Goal: Transaction & Acquisition: Subscribe to service/newsletter

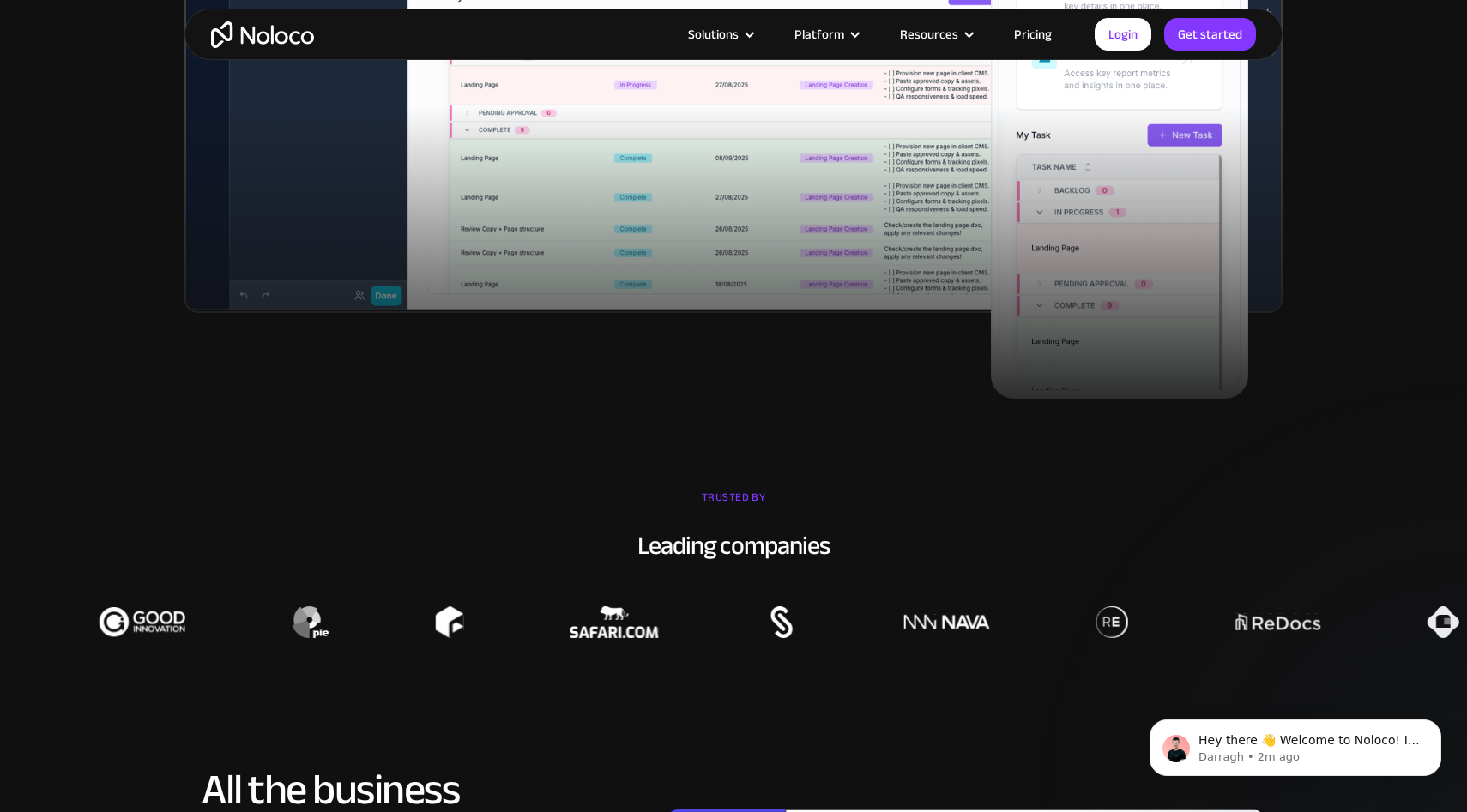
scroll to position [1030, 0]
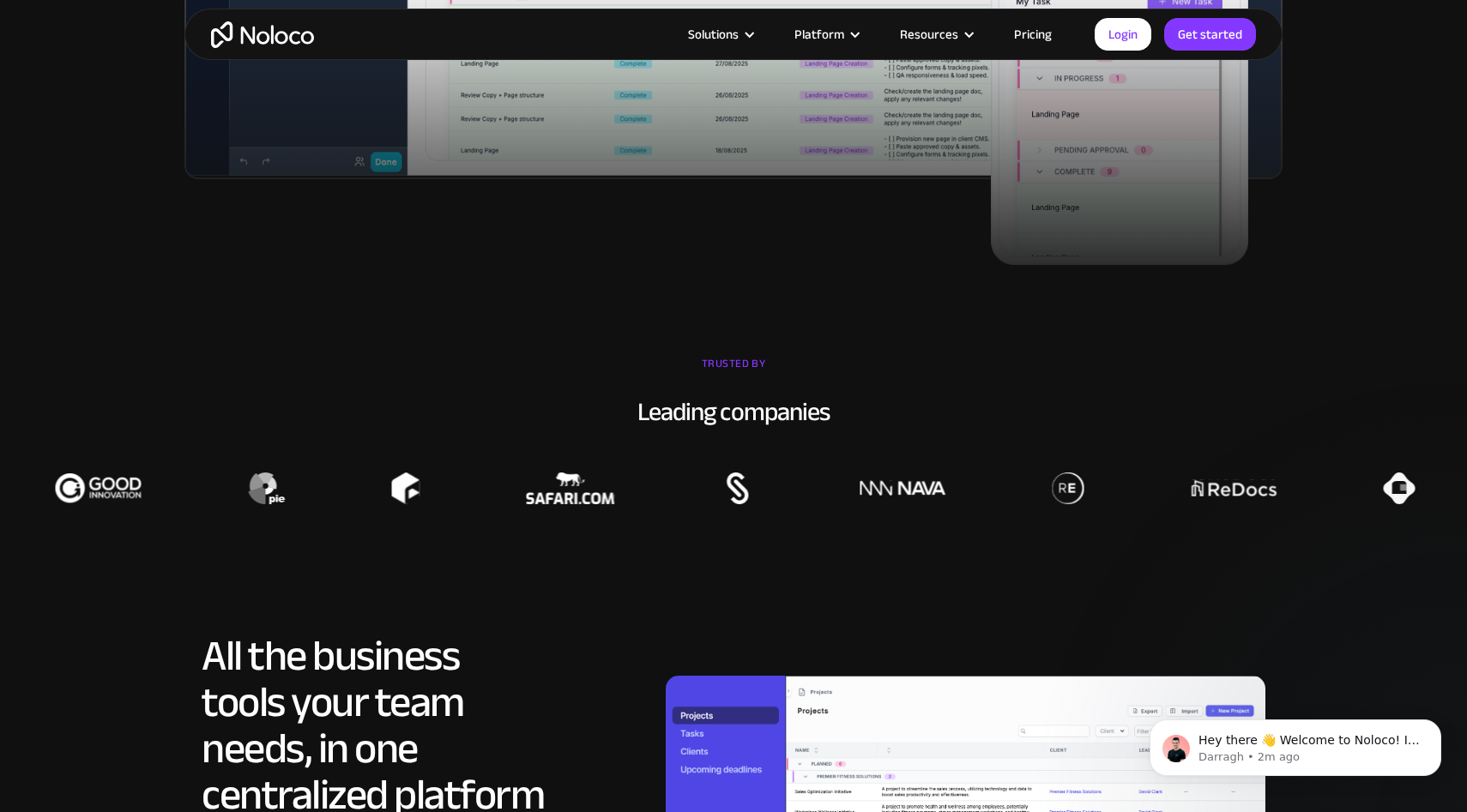
click at [1040, 28] on link "Pricing" at bounding box center [1033, 34] width 81 height 23
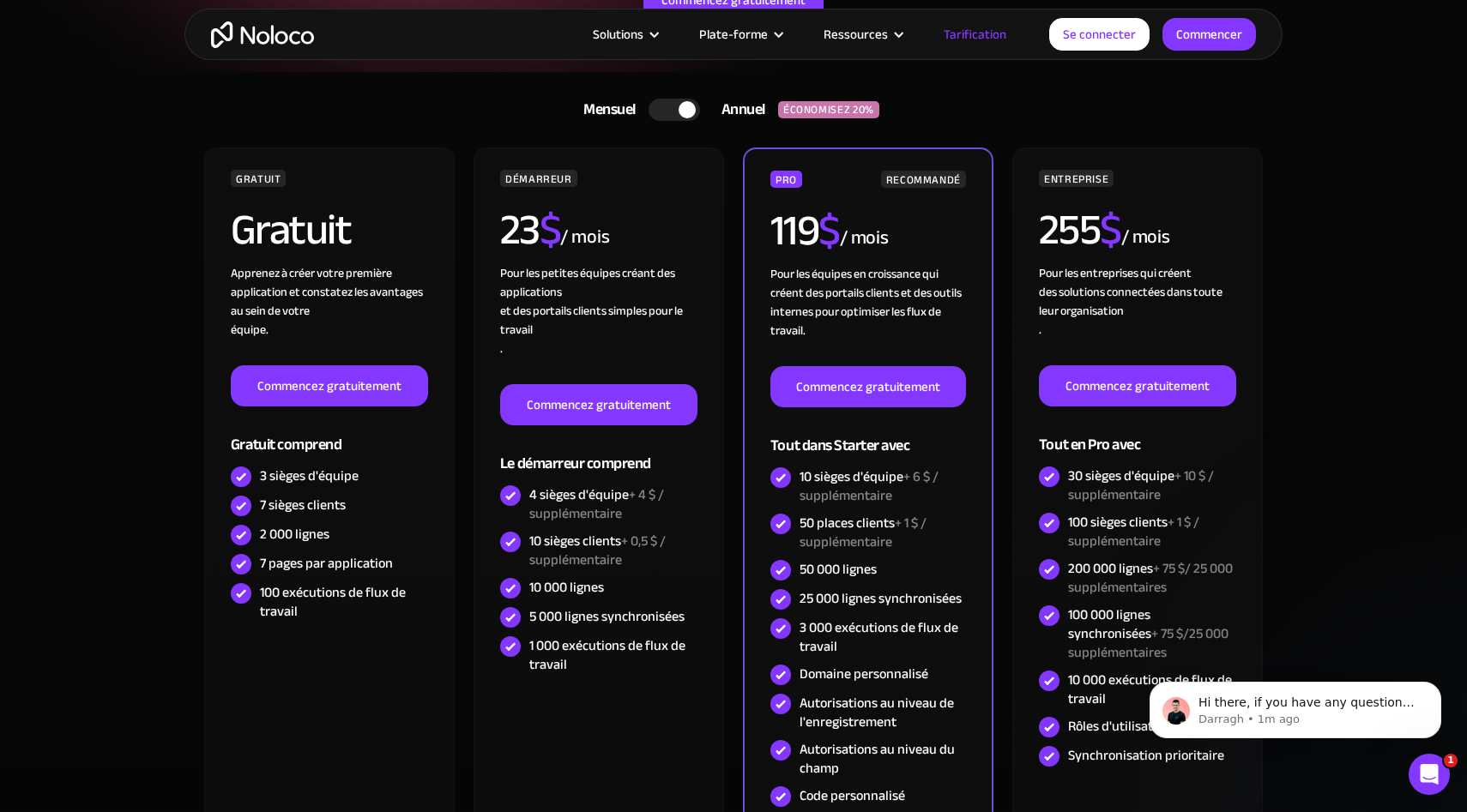
click at [695, 108] on div at bounding box center [686, 110] width 17 height 17
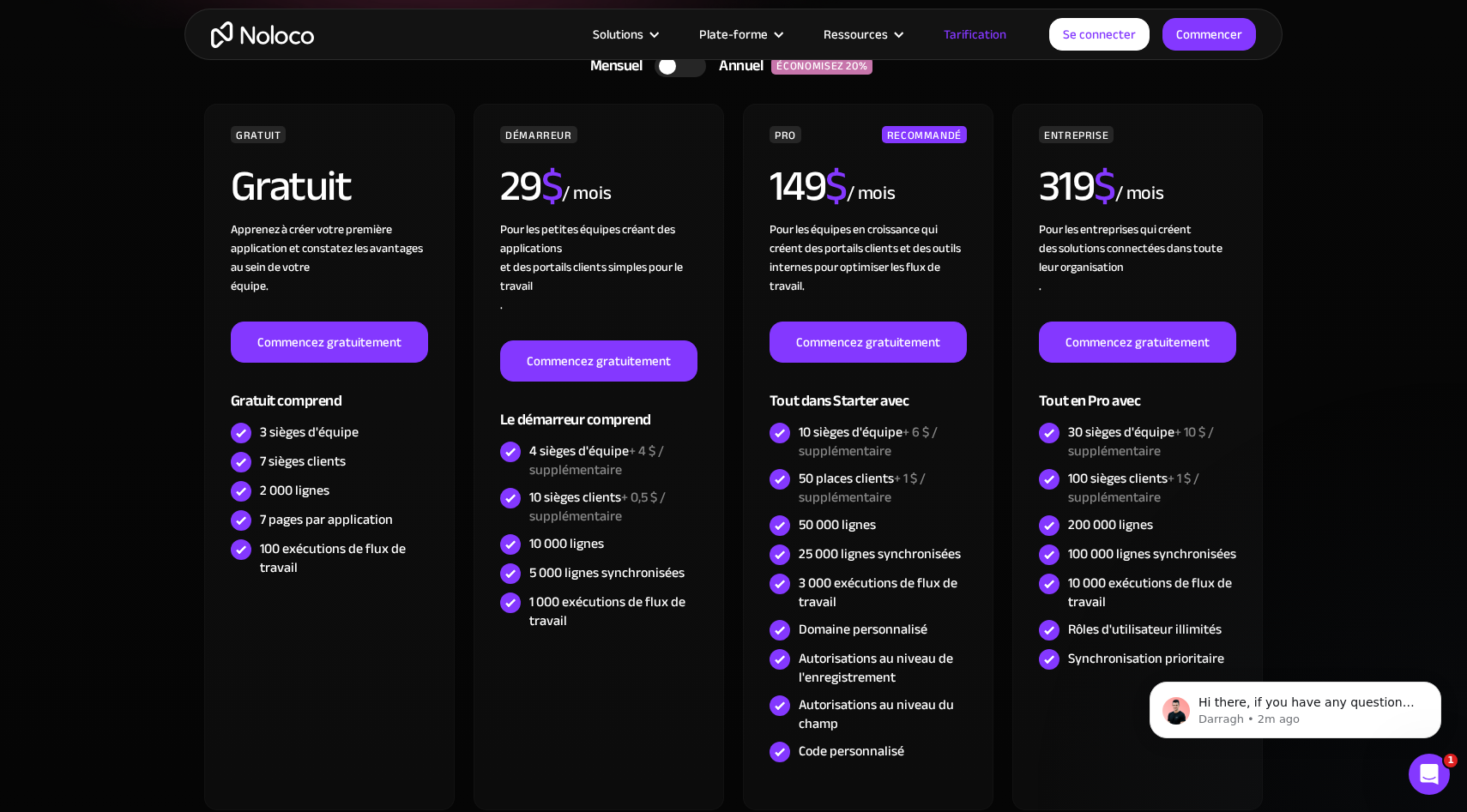
scroll to position [334, 0]
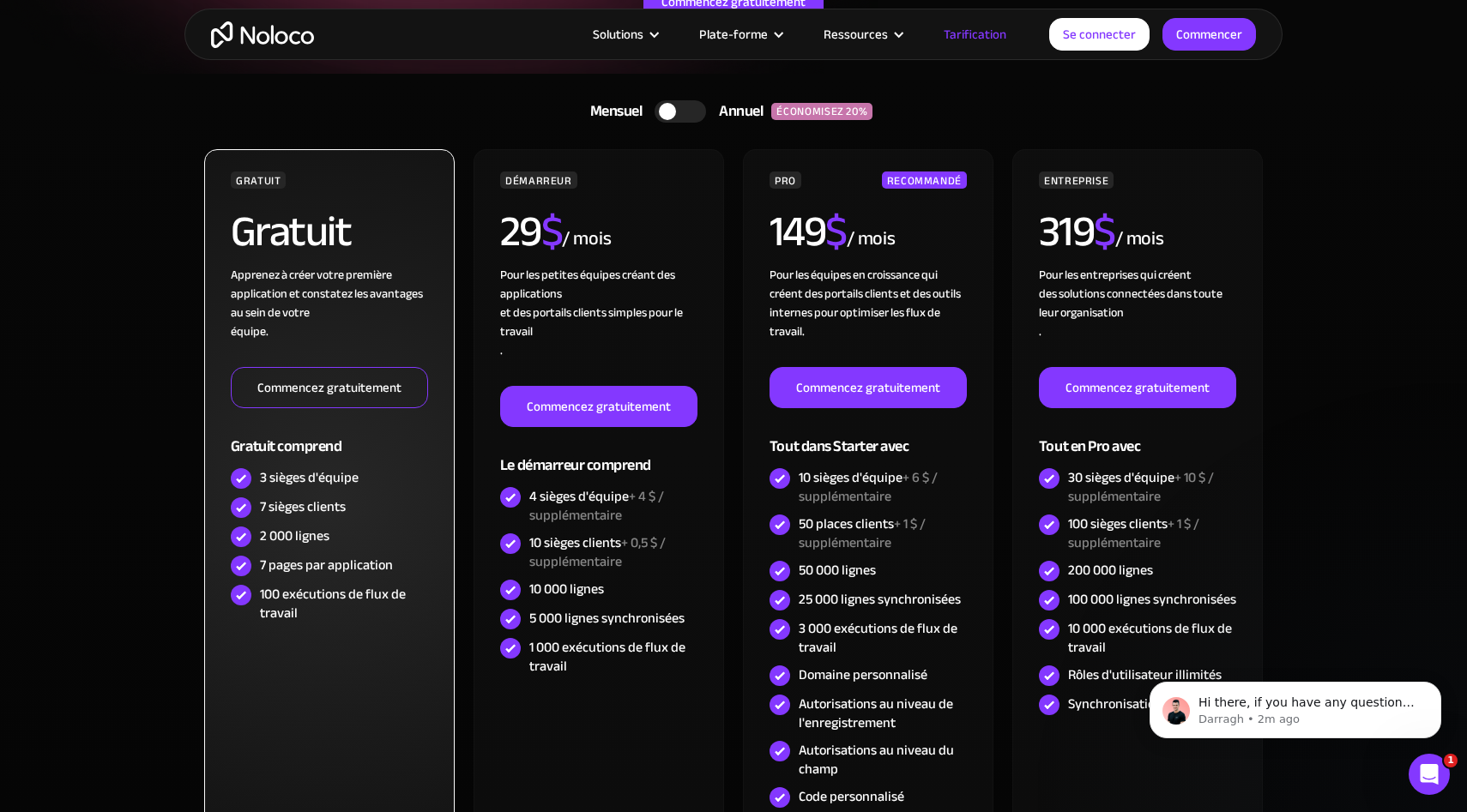
click at [339, 391] on font "Commencez gratuitement" at bounding box center [329, 387] width 144 height 24
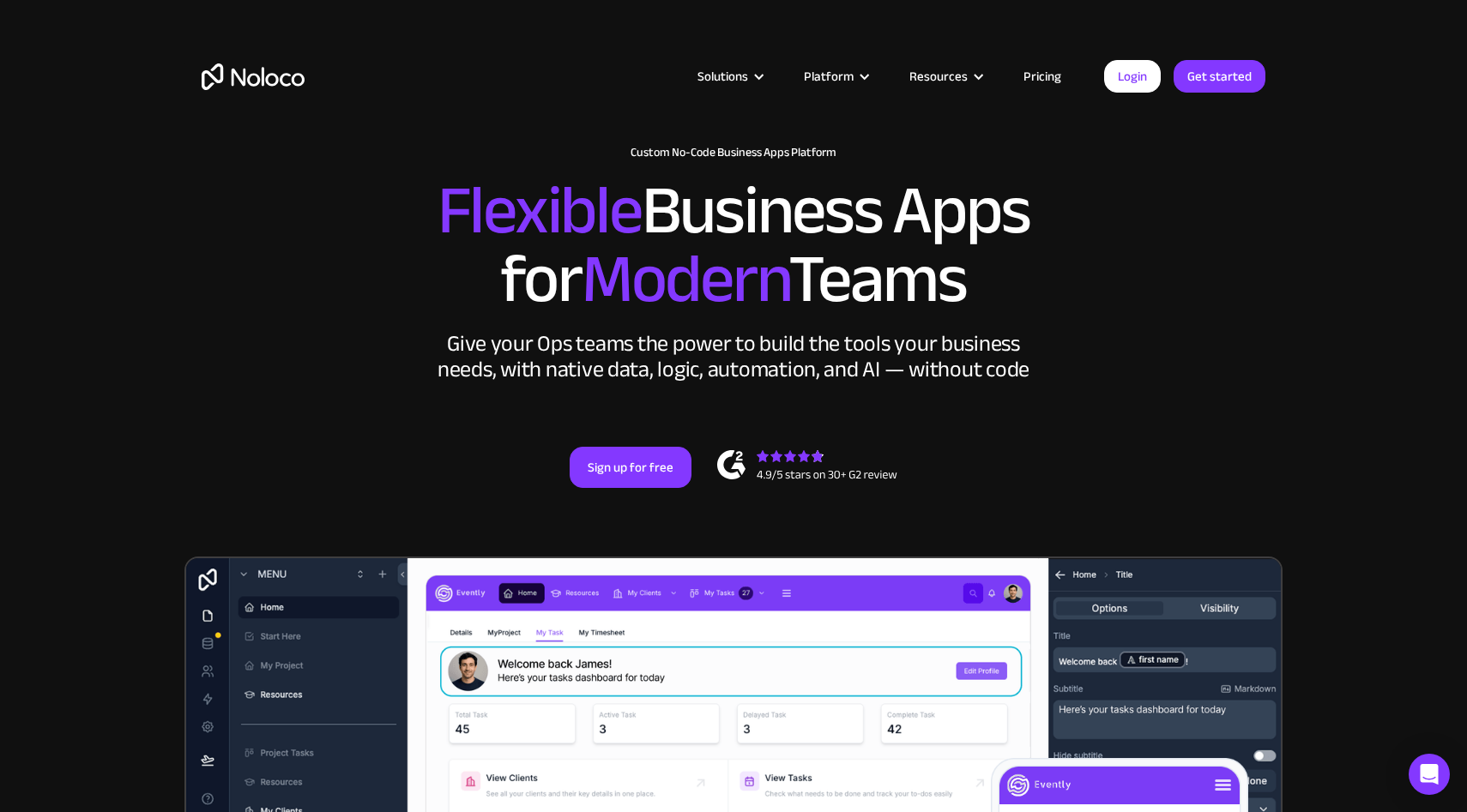
click at [1052, 74] on link "Pricing" at bounding box center [1042, 76] width 81 height 23
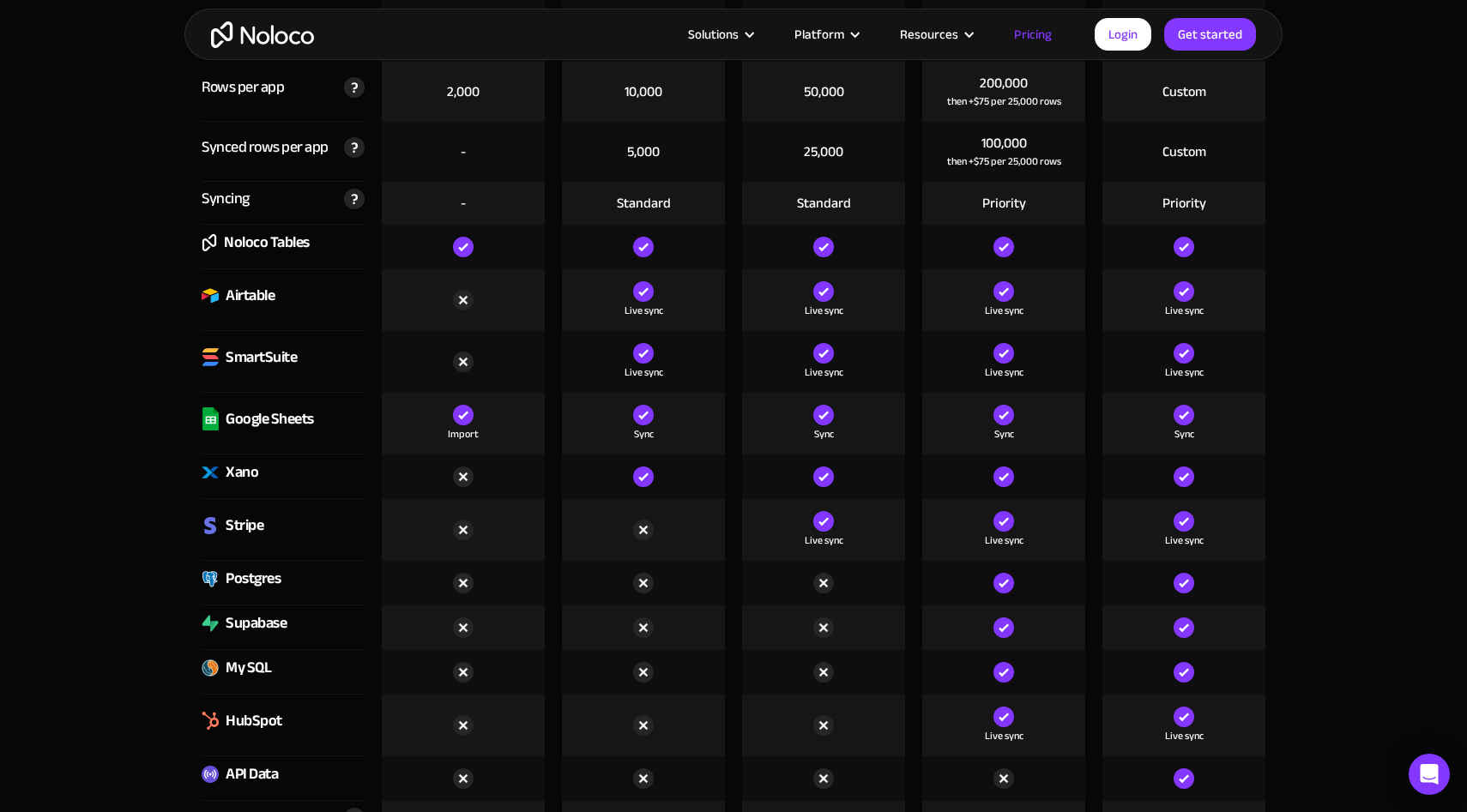
scroll to position [5634, 0]
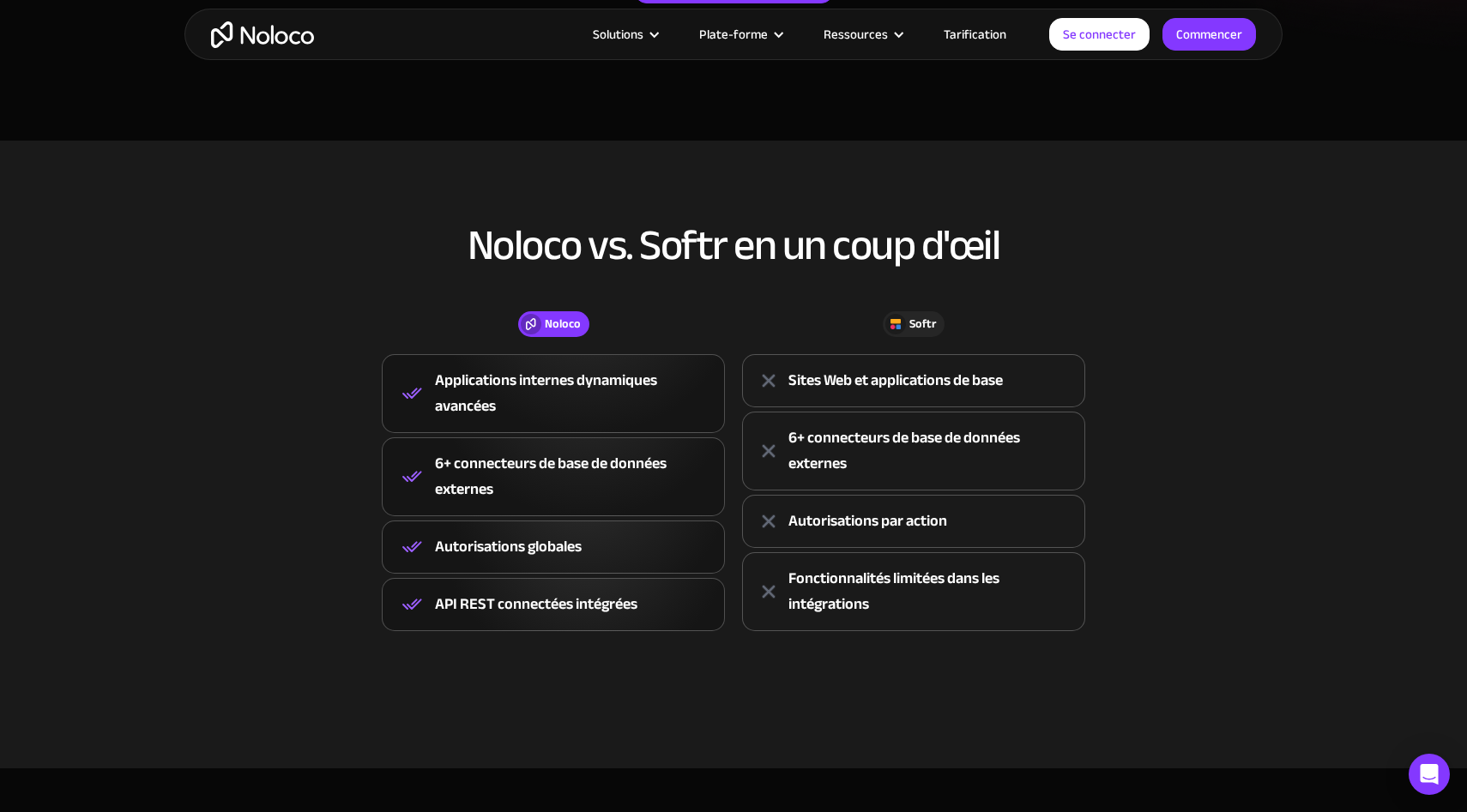
scroll to position [540, 0]
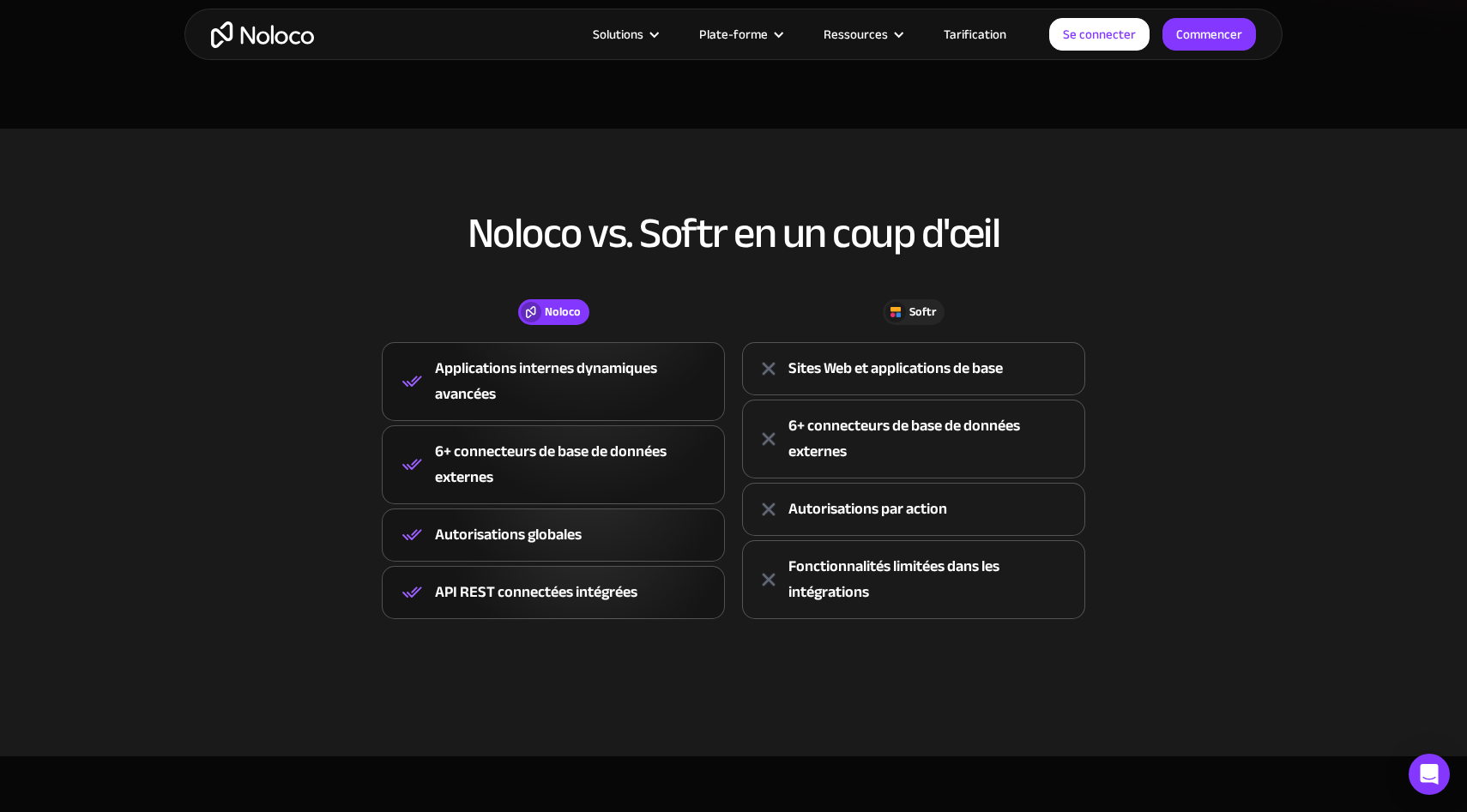
click at [809, 319] on div "Softr" at bounding box center [914, 312] width 344 height 25
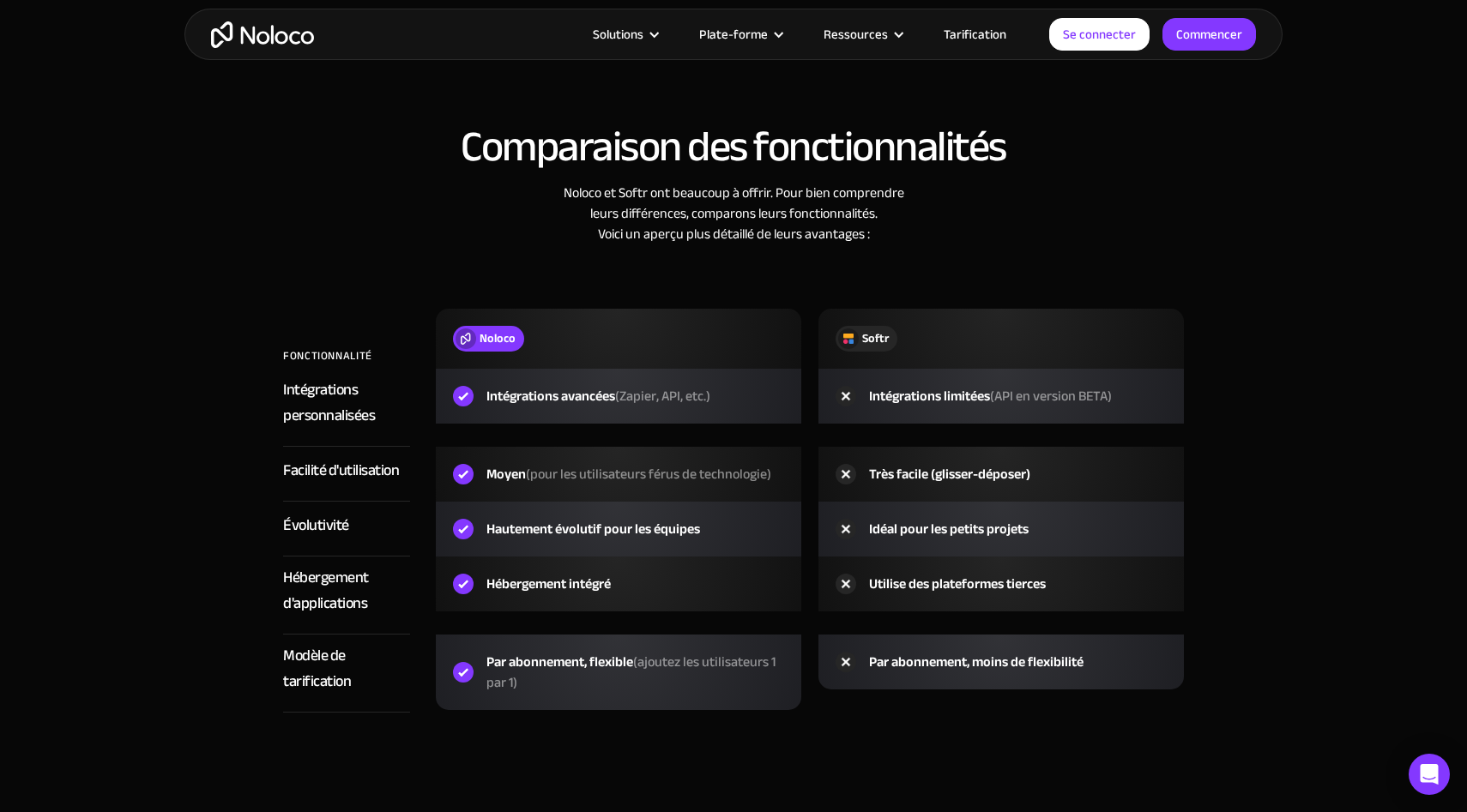
scroll to position [2819, 0]
